Goal: Information Seeking & Learning: Compare options

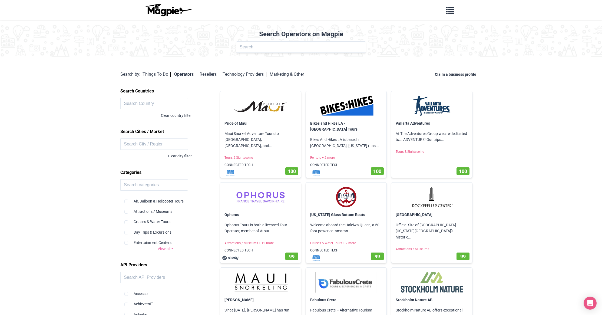
scroll to position [2, 0]
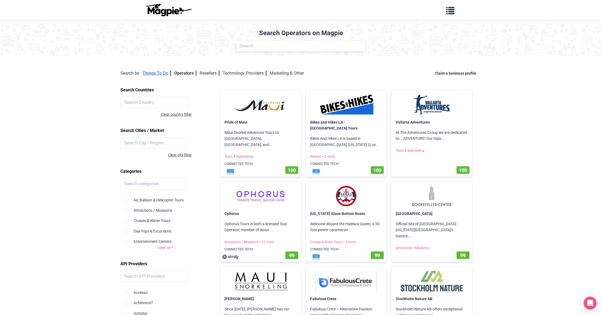
click at [148, 72] on link "Things To Do" at bounding box center [157, 73] width 28 height 5
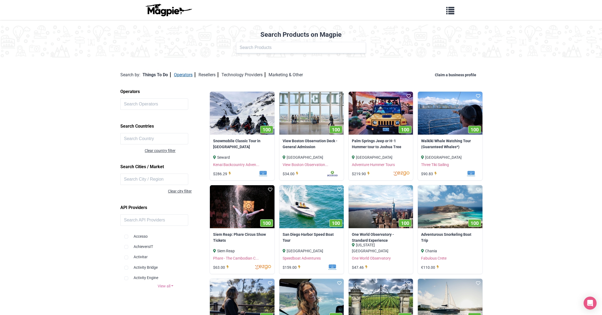
click at [176, 77] on link "Operators" at bounding box center [184, 74] width 21 height 5
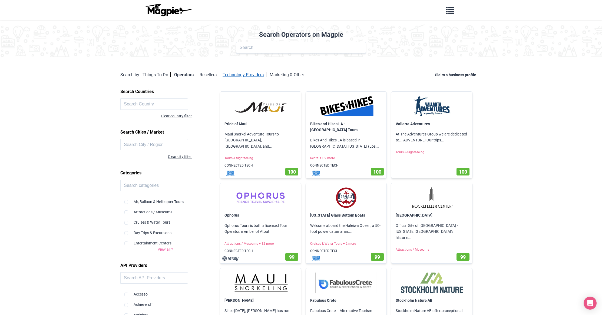
click at [228, 72] on link "Technology Providers" at bounding box center [245, 74] width 44 height 5
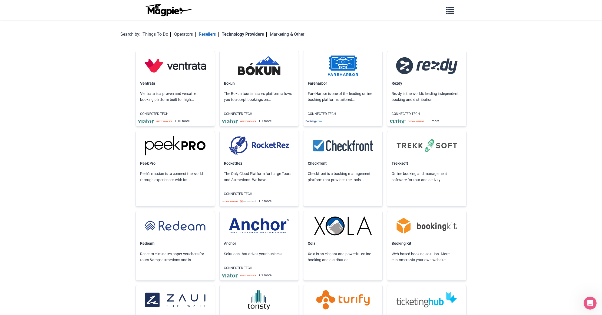
click at [205, 32] on link "Resellers" at bounding box center [209, 34] width 20 height 5
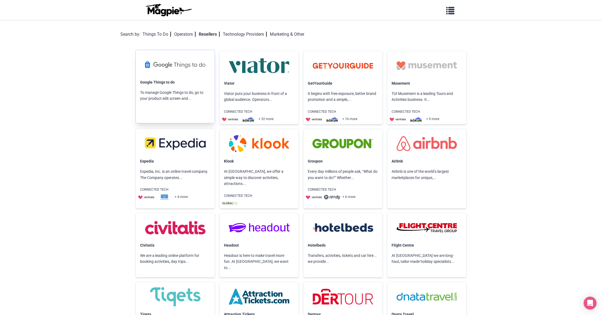
click at [186, 77] on p "Google Things to do" at bounding box center [175, 82] width 79 height 10
click at [158, 64] on img at bounding box center [175, 64] width 70 height 21
click at [182, 34] on link "Operators" at bounding box center [184, 34] width 21 height 5
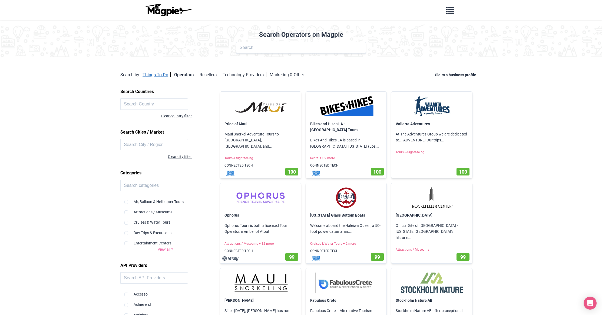
click at [149, 75] on link "Things To Do" at bounding box center [157, 74] width 28 height 5
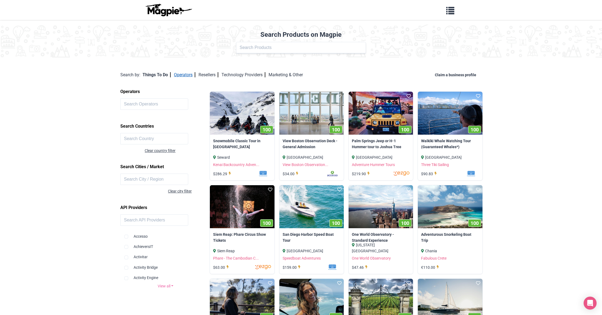
click at [186, 76] on link "Operators" at bounding box center [184, 74] width 21 height 5
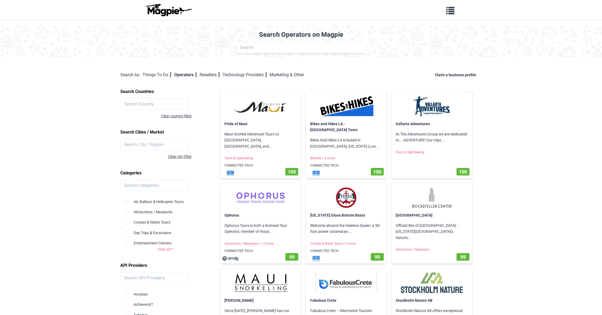
scroll to position [2, 0]
